Goal: Learn about a topic

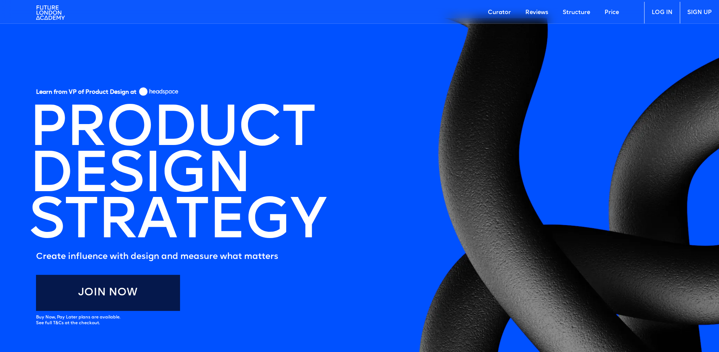
click at [217, 135] on h1 "PRODUCT DESIGN STRATEGY" at bounding box center [177, 176] width 297 height 138
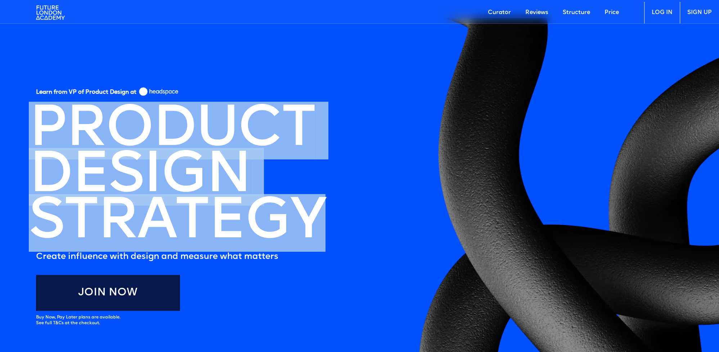
drag, startPoint x: 46, startPoint y: 132, endPoint x: 321, endPoint y: 223, distance: 289.9
click at [321, 223] on h1 "PRODUCT DESIGN STRATEGY" at bounding box center [177, 176] width 297 height 138
click at [277, 221] on h1 "PRODUCT DESIGN STRATEGY" at bounding box center [177, 176] width 297 height 138
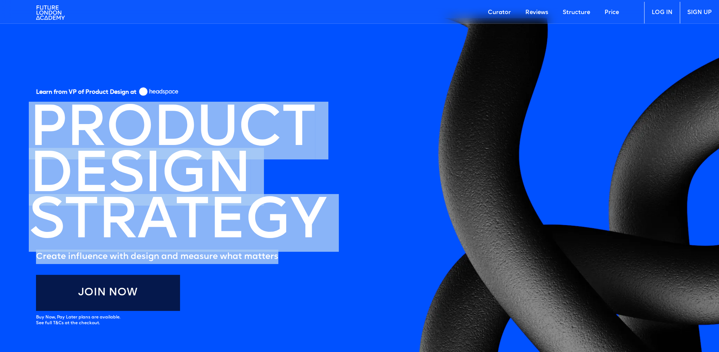
drag, startPoint x: 282, startPoint y: 260, endPoint x: 32, endPoint y: 124, distance: 284.7
click at [36, 124] on div "Learn from VP of Product Design at PRODUCT DESIGN STRATEGY Create influence wit…" at bounding box center [181, 176] width 290 height 182
copy div "PRODUCT DESIGN STRATEGY Create influence with design and measure what matters"
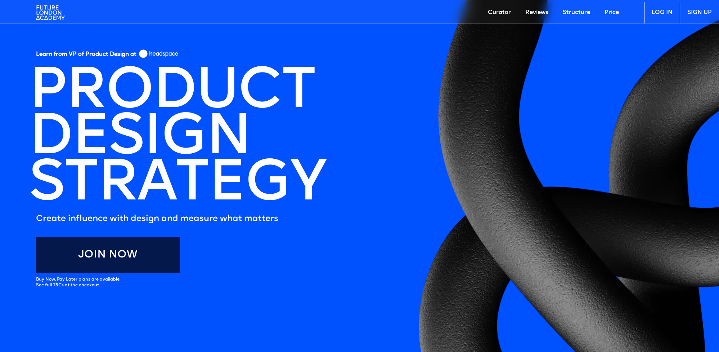
click at [357, 133] on section "Learn from VP of Product Design at PRODUCT DESIGN STRATEGY Create influence wit…" at bounding box center [359, 191] width 719 height 422
